Goal: Task Accomplishment & Management: Manage account settings

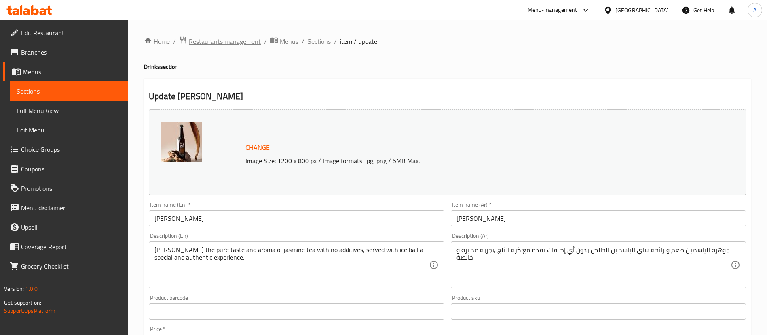
click at [252, 42] on span "Restaurants management" at bounding box center [225, 41] width 72 height 10
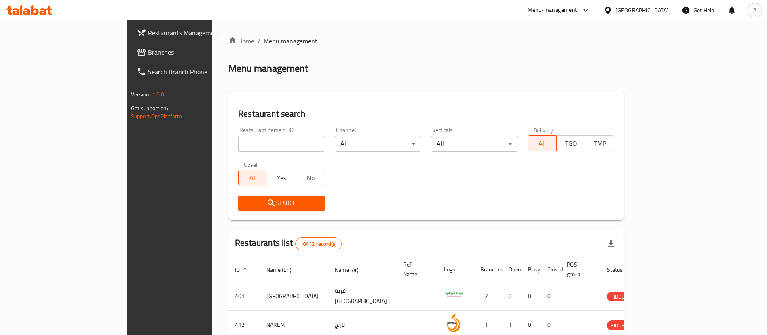
click at [238, 137] on input "search" at bounding box center [281, 144] width 87 height 16
type input "ؤ"
type input "chuchat"
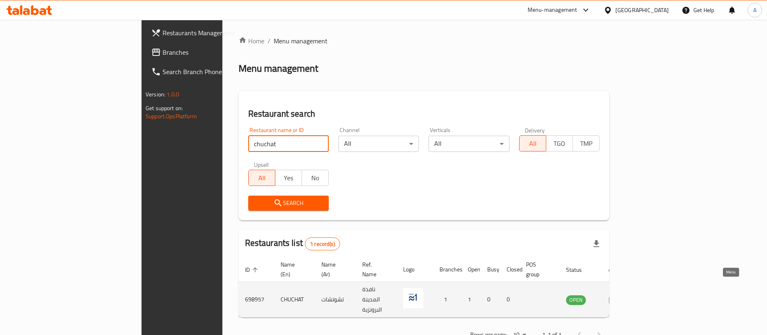
click at [618, 296] on icon "enhanced table" at bounding box center [613, 299] width 9 height 7
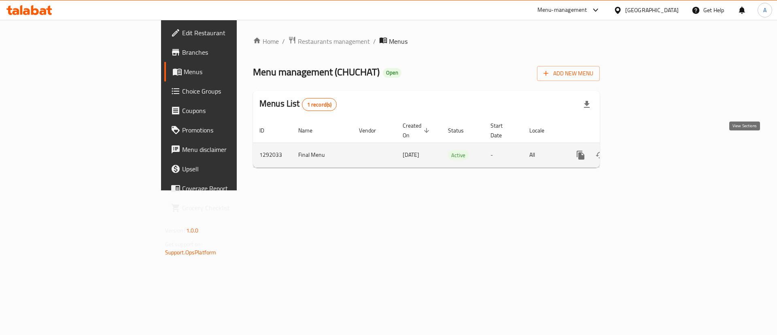
click at [649, 151] on link "enhanced table" at bounding box center [638, 154] width 19 height 19
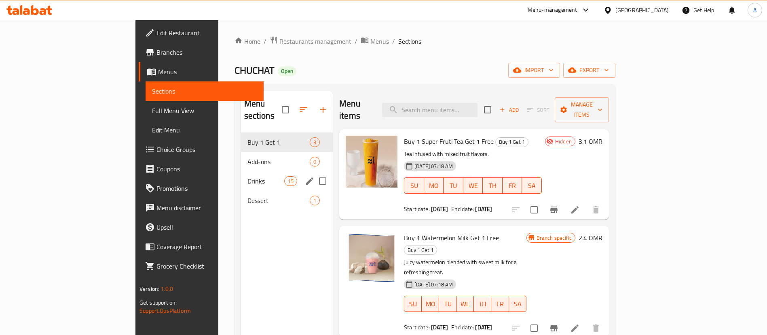
click at [248, 176] on span "Drinks" at bounding box center [266, 181] width 37 height 10
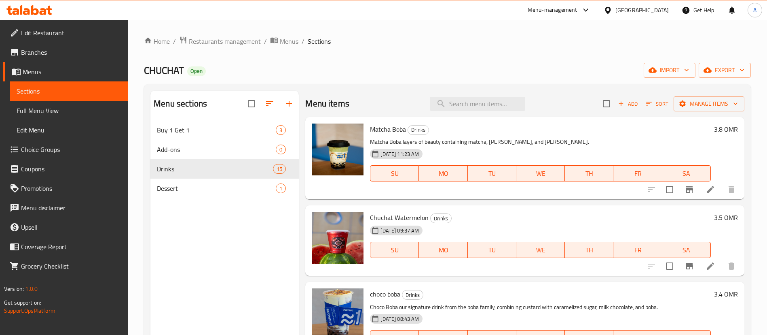
click at [618, 105] on icon "button" at bounding box center [621, 103] width 7 height 7
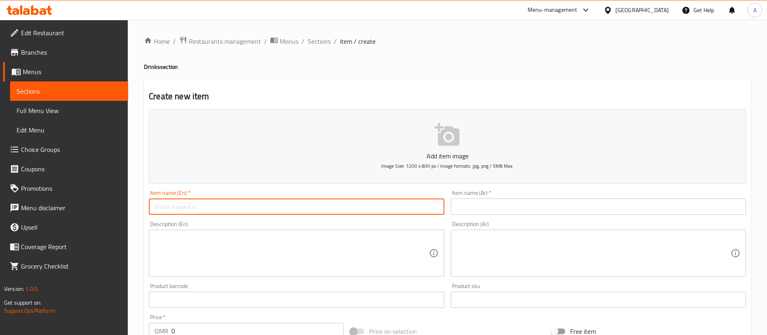
paste input "Sea Salt Cloud Grape – كلاود سي سولت العنب 3.1 RO"
drag, startPoint x: 211, startPoint y: 208, endPoint x: 307, endPoint y: 206, distance: 95.9
click at [307, 206] on input "Sea Salt Cloud Grape – كلاود سي سولت العنب 3.1 RO" at bounding box center [296, 206] width 295 height 16
type input "Sea Salt Cloud Grape"
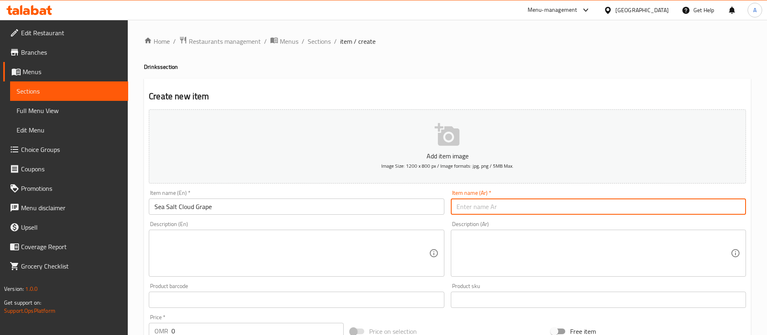
paste input "– كلاود سي سولت العنب 3.1 RO"
drag, startPoint x: 476, startPoint y: 207, endPoint x: 401, endPoint y: 203, distance: 75.0
click at [415, 203] on div "Add item image Image Size: 1200 x 800 px / Image formats: jpg, png / 5MB Max. I…" at bounding box center [448, 280] width 604 height 349
type input "– كلاود سي سولت العنب 3.1 RO"
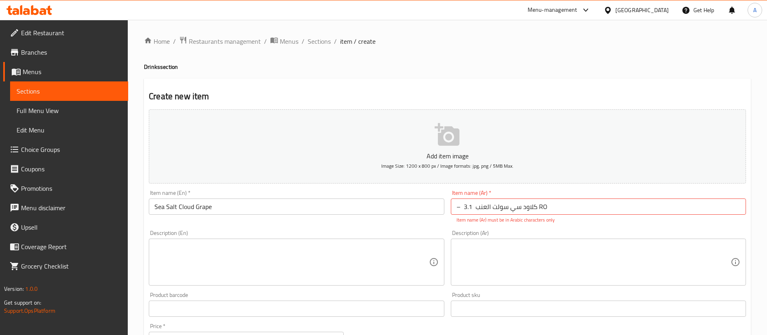
click at [525, 218] on div "Add item image Image Size: 1200 x 800 px / Image formats: jpg, png / 5MB Max. I…" at bounding box center [448, 285] width 604 height 358
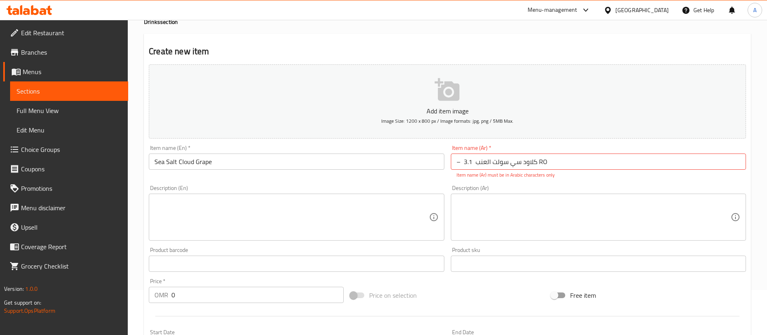
scroll to position [121, 0]
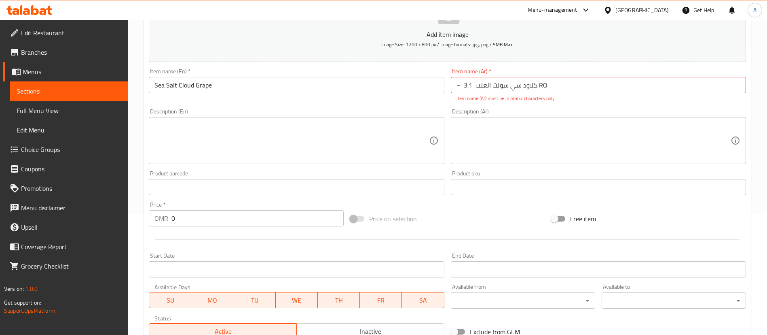
click at [189, 232] on div at bounding box center [448, 239] width 604 height 20
click at [193, 220] on input "0" at bounding box center [258, 218] width 172 height 16
click at [273, 280] on div "Available Days SU MO TU WE TH FR SA" at bounding box center [297, 295] width 302 height 31
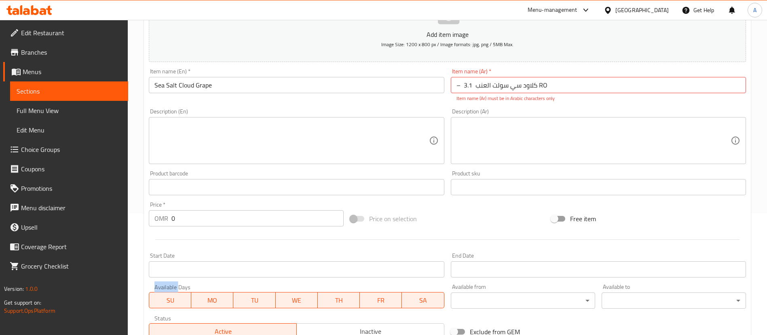
click at [273, 280] on div "Available Days SU MO TU WE TH FR SA" at bounding box center [297, 295] width 302 height 31
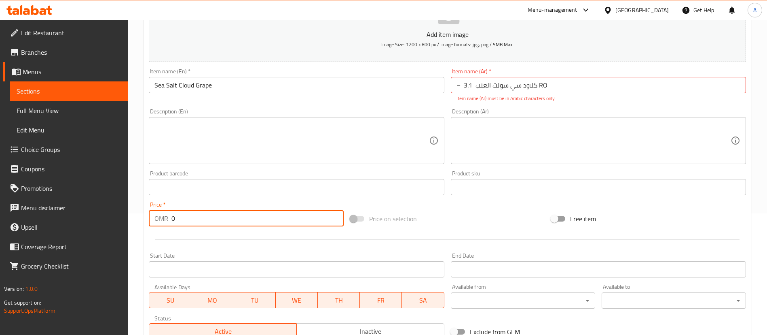
click at [231, 222] on input "0" at bounding box center [258, 218] width 172 height 16
click at [229, 224] on input "0" at bounding box center [258, 218] width 172 height 16
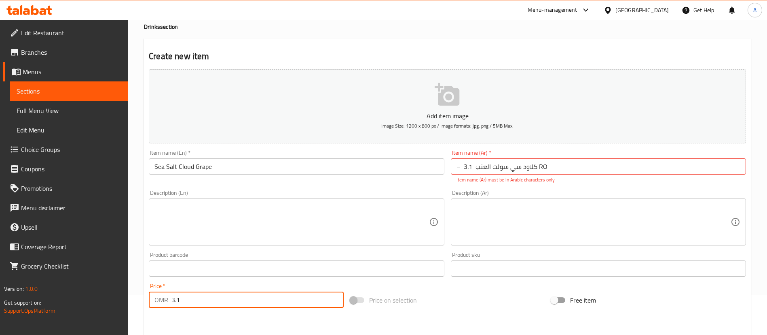
scroll to position [0, 0]
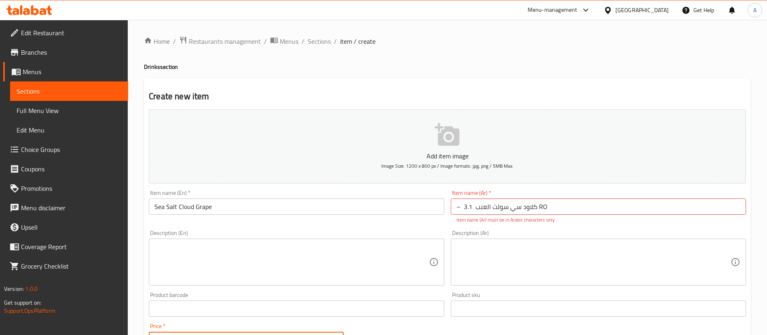
type input "3.1"
drag, startPoint x: 551, startPoint y: 208, endPoint x: 539, endPoint y: 209, distance: 11.8
click at [539, 209] on input "– كلاود سي سولت العنب 3.1 RO" at bounding box center [598, 206] width 295 height 16
drag, startPoint x: 477, startPoint y: 205, endPoint x: 459, endPoint y: 206, distance: 18.6
click at [459, 206] on input "– كلاود سي سولت العنب 3.1" at bounding box center [598, 206] width 295 height 16
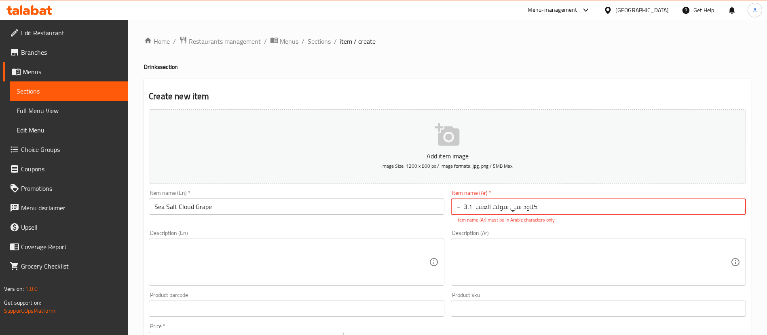
click at [462, 207] on input "– كلاود سي سولت العنب 3.1" at bounding box center [598, 206] width 295 height 16
click at [461, 206] on input "– كلاود سي سولت العنب 3.1" at bounding box center [598, 206] width 295 height 16
drag, startPoint x: 461, startPoint y: 205, endPoint x: 452, endPoint y: 205, distance: 8.5
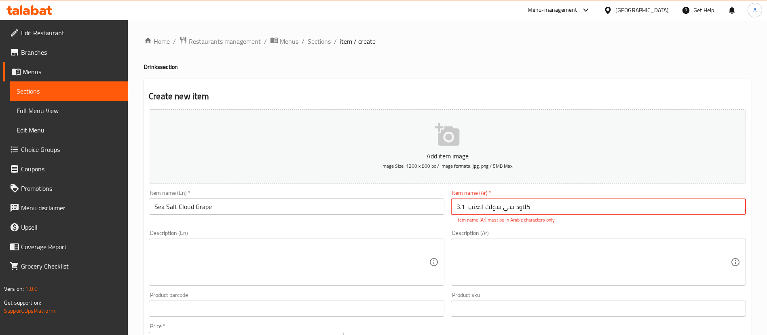
click at [452, 205] on input "كلاود سي سولت العنب 3.1" at bounding box center [598, 206] width 295 height 16
type input "كلاود سي سولت العنب"
click at [560, 284] on div "Add item image Image Size: 1200 x 800 px / Image formats: jpg, png / 5MB Max. I…" at bounding box center [448, 285] width 604 height 358
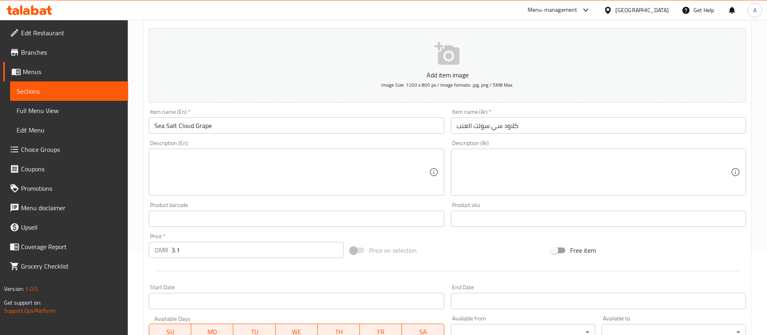
scroll to position [237, 0]
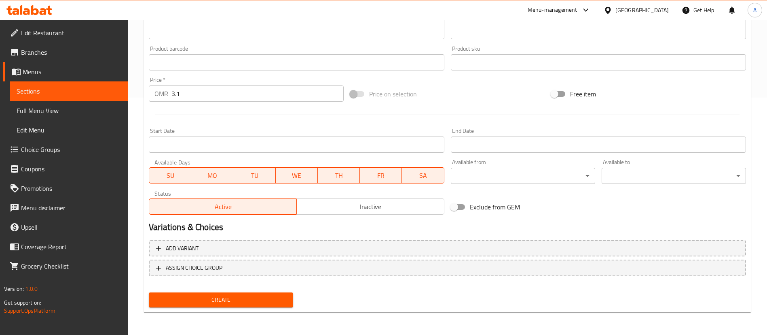
click at [271, 295] on span "Create" at bounding box center [220, 300] width 131 height 10
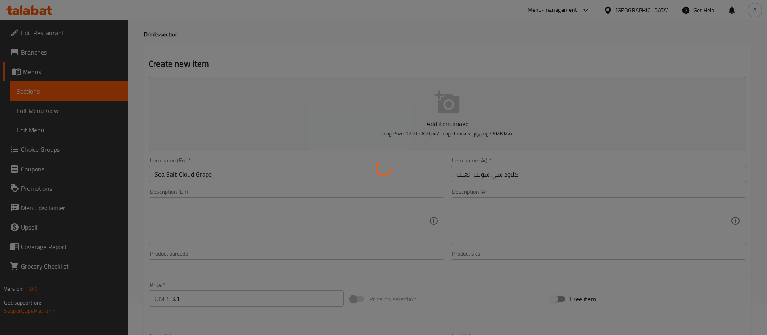
scroll to position [0, 0]
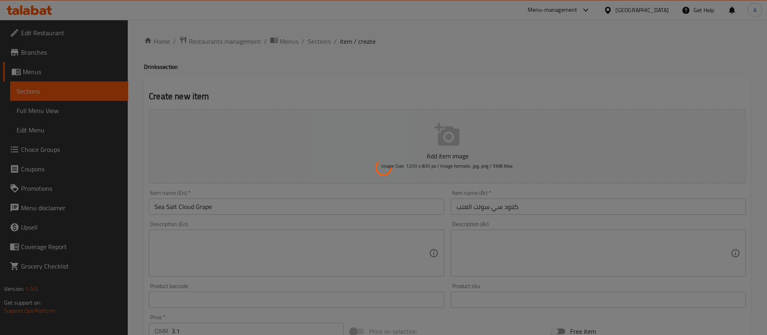
type input "0"
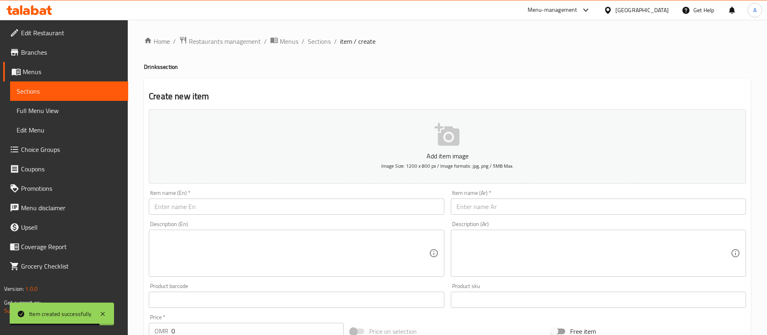
drag, startPoint x: 300, startPoint y: 225, endPoint x: 285, endPoint y: 212, distance: 19.5
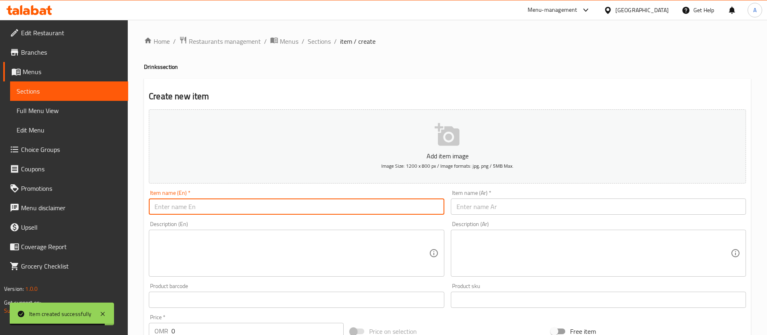
paste input "Grape Lemonade (Ice Tea) لمونيد العنب"
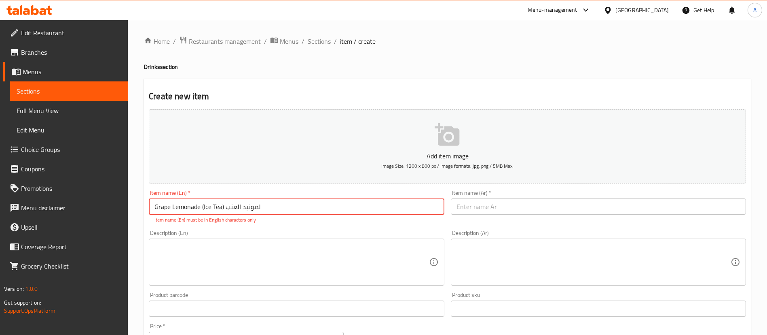
drag, startPoint x: 225, startPoint y: 210, endPoint x: 267, endPoint y: 206, distance: 42.7
click at [267, 206] on input "Grape Lemonade (Ice Tea) لمونيد العنب" at bounding box center [296, 206] width 295 height 16
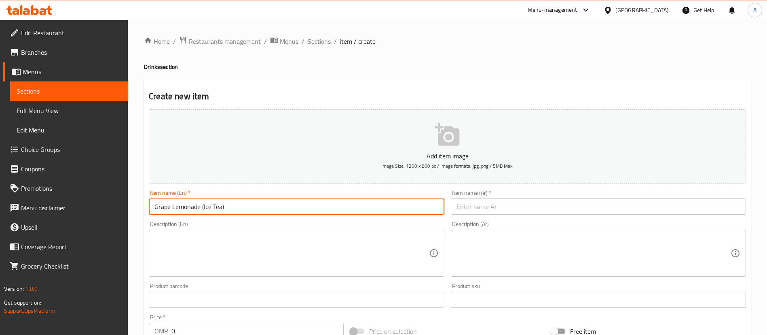
type input "Grape Lemonade (Ice Tea)"
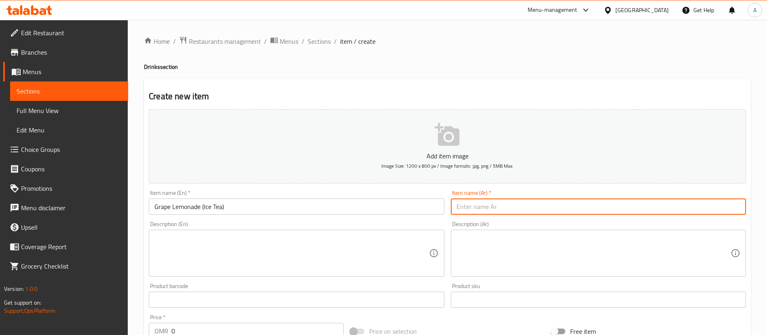
paste input "لمونيد العنب"
type input "لمونيد العنب"
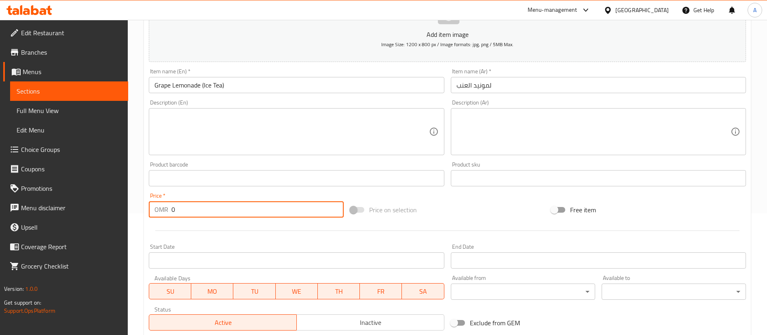
click at [218, 216] on input "0" at bounding box center [258, 209] width 172 height 16
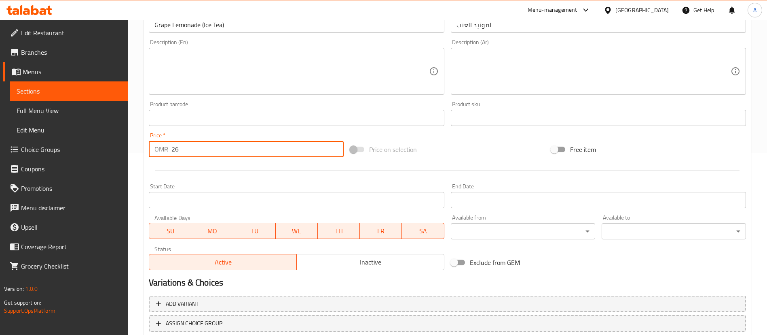
scroll to position [237, 0]
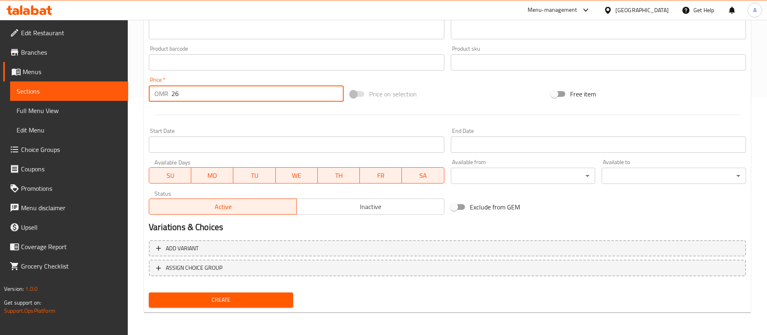
type input "2"
type input "2.6"
click at [269, 313] on div "Home / Restaurants management / Menus / Sections / item / create Drinks section…" at bounding box center [447, 58] width 607 height 519
click at [261, 293] on button "Create" at bounding box center [221, 299] width 144 height 15
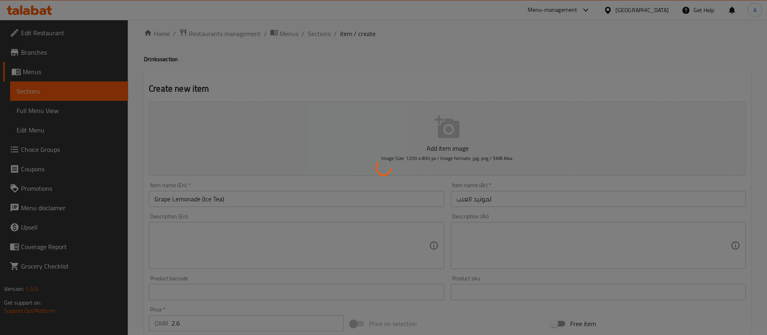
scroll to position [0, 0]
type input "0"
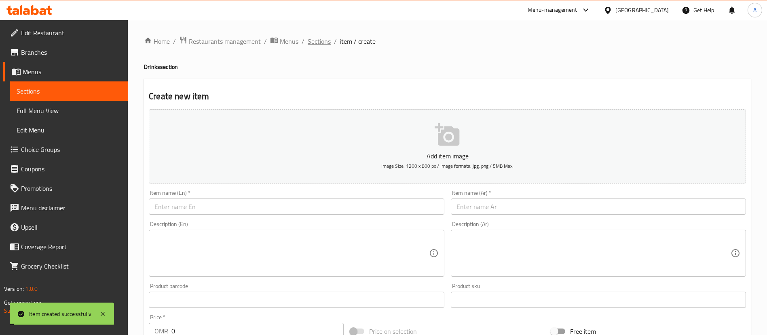
click at [321, 43] on span "Sections" at bounding box center [319, 41] width 23 height 10
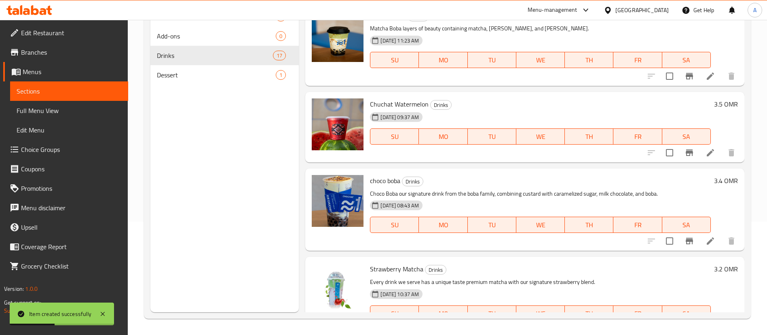
scroll to position [243, 0]
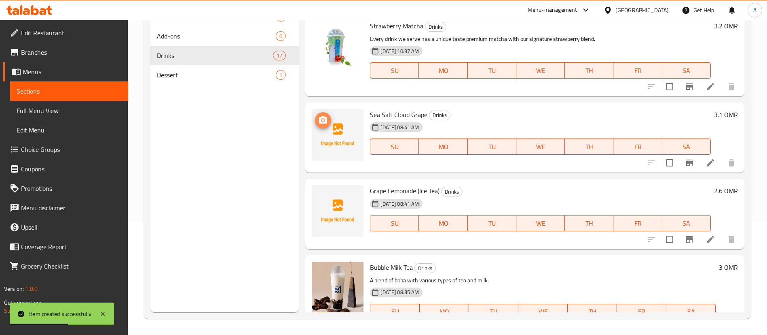
click at [323, 123] on icon "upload picture" at bounding box center [323, 119] width 8 height 7
click at [321, 113] on button "upload picture" at bounding box center [323, 120] width 16 height 16
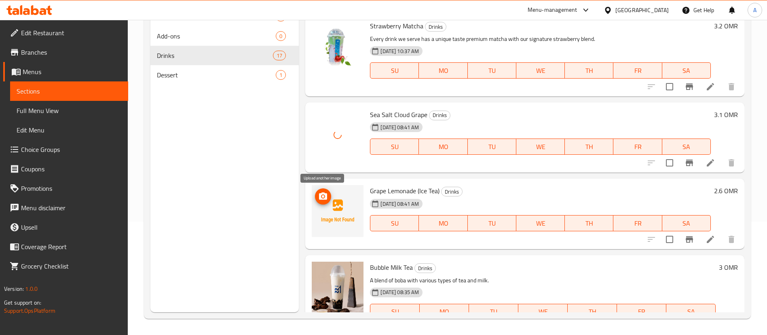
click at [324, 198] on icon "upload picture" at bounding box center [323, 195] width 8 height 7
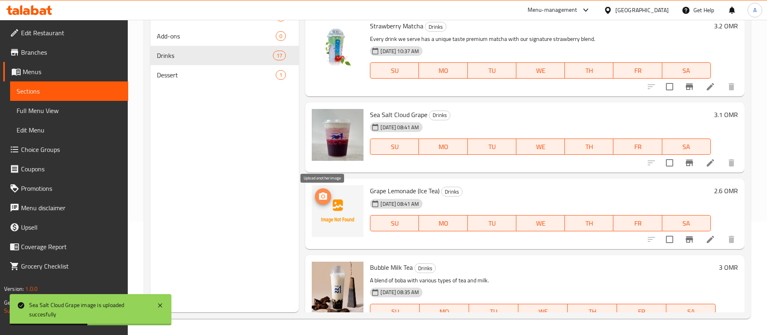
click at [323, 192] on icon "upload picture" at bounding box center [323, 195] width 8 height 7
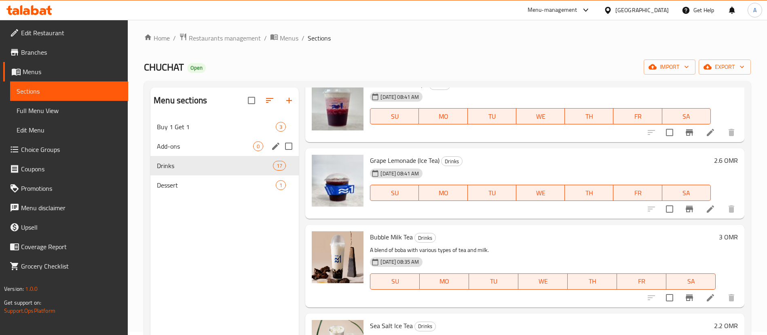
scroll to position [0, 0]
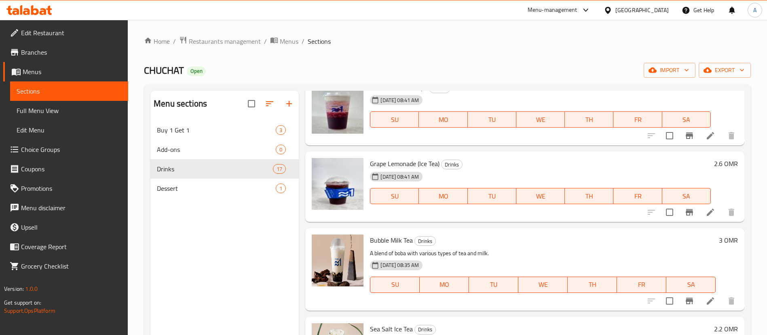
click at [221, 201] on nav "Buy 1 Get 1 3 Add-ons 0 Drinks 17 Dessert 1" at bounding box center [224, 159] width 148 height 84
click at [225, 186] on span "Dessert" at bounding box center [205, 188] width 96 height 10
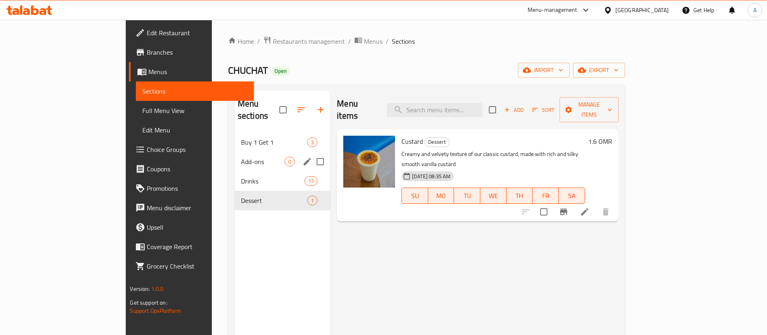
click at [241, 157] on span "Add-ons" at bounding box center [263, 162] width 44 height 10
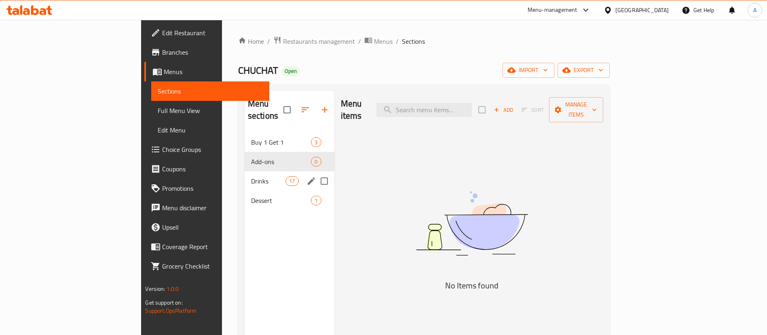
click at [245, 171] on div "Drinks 17" at bounding box center [290, 180] width 90 height 19
